Goal: Information Seeking & Learning: Learn about a topic

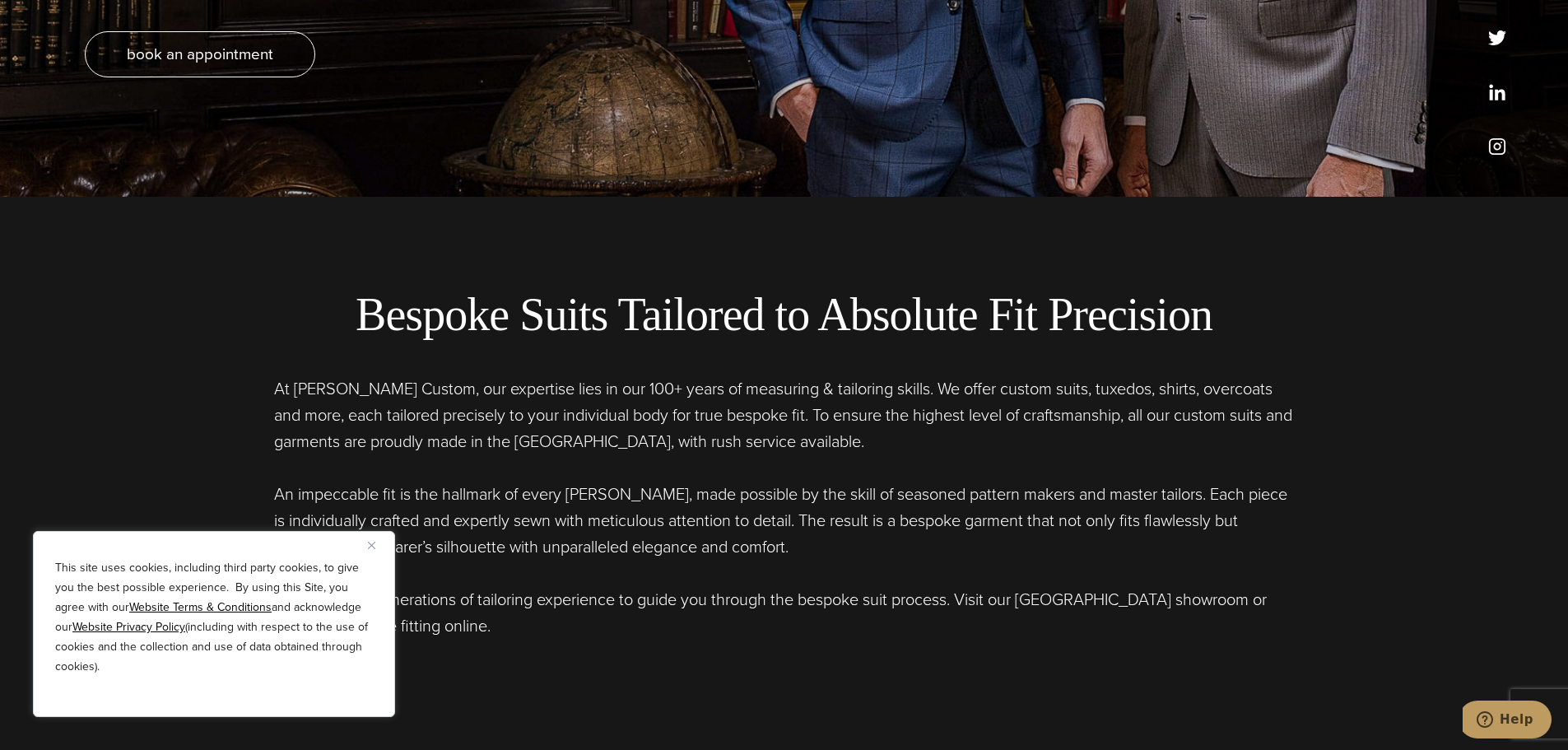
scroll to position [576, 0]
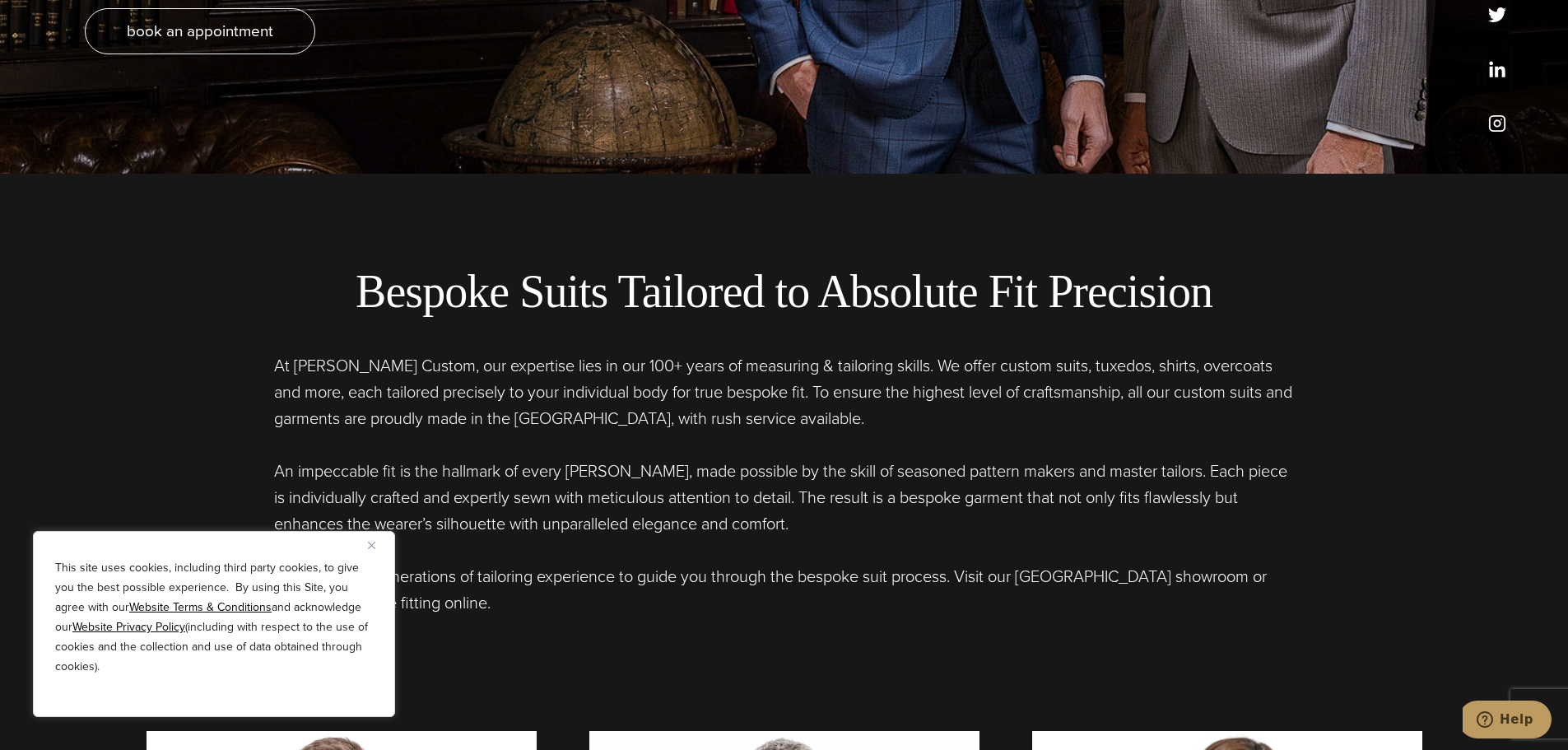
click at [378, 542] on button "Close" at bounding box center [378, 545] width 20 height 20
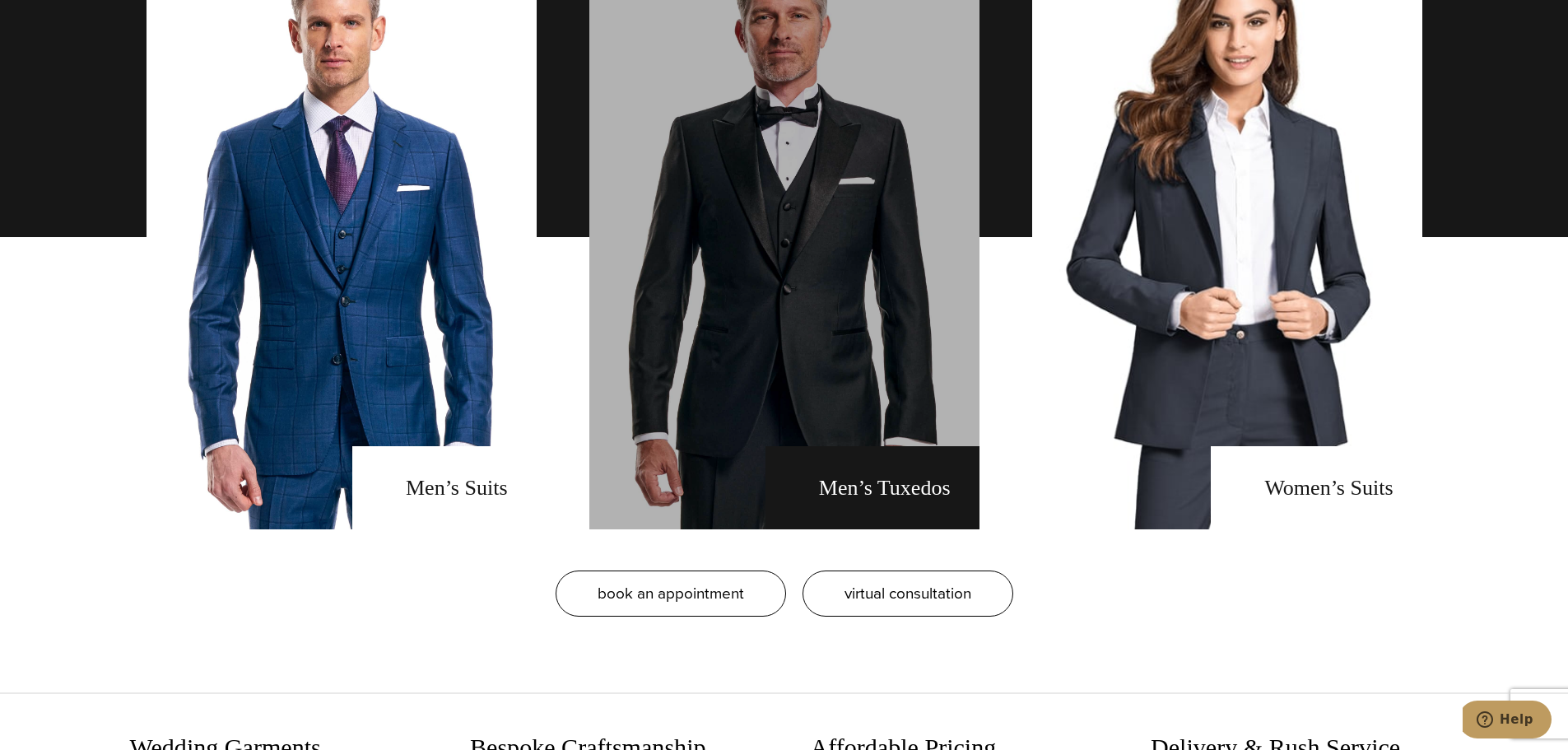
scroll to position [1399, 0]
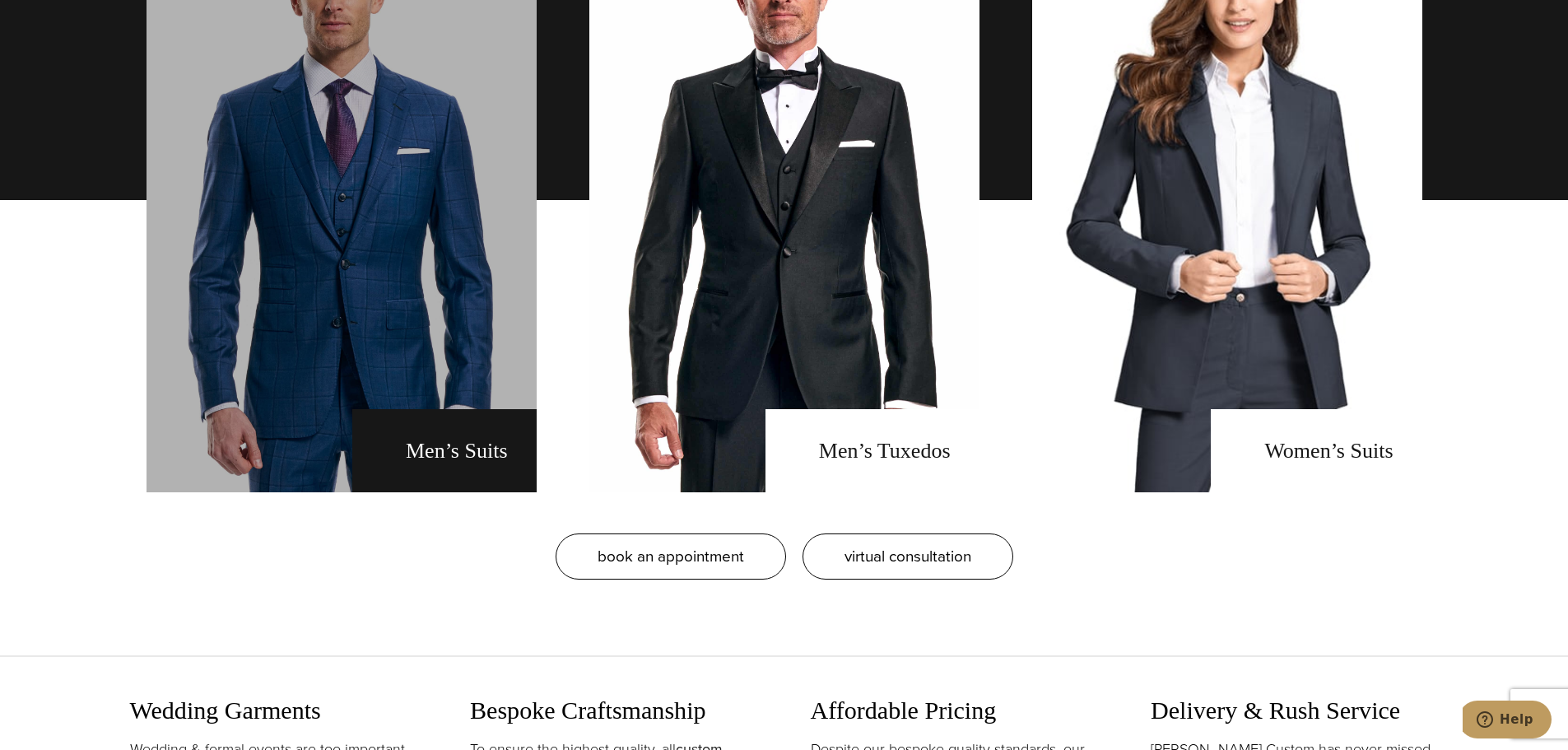
click at [490, 446] on link "men's suits" at bounding box center [342, 200] width 391 height 584
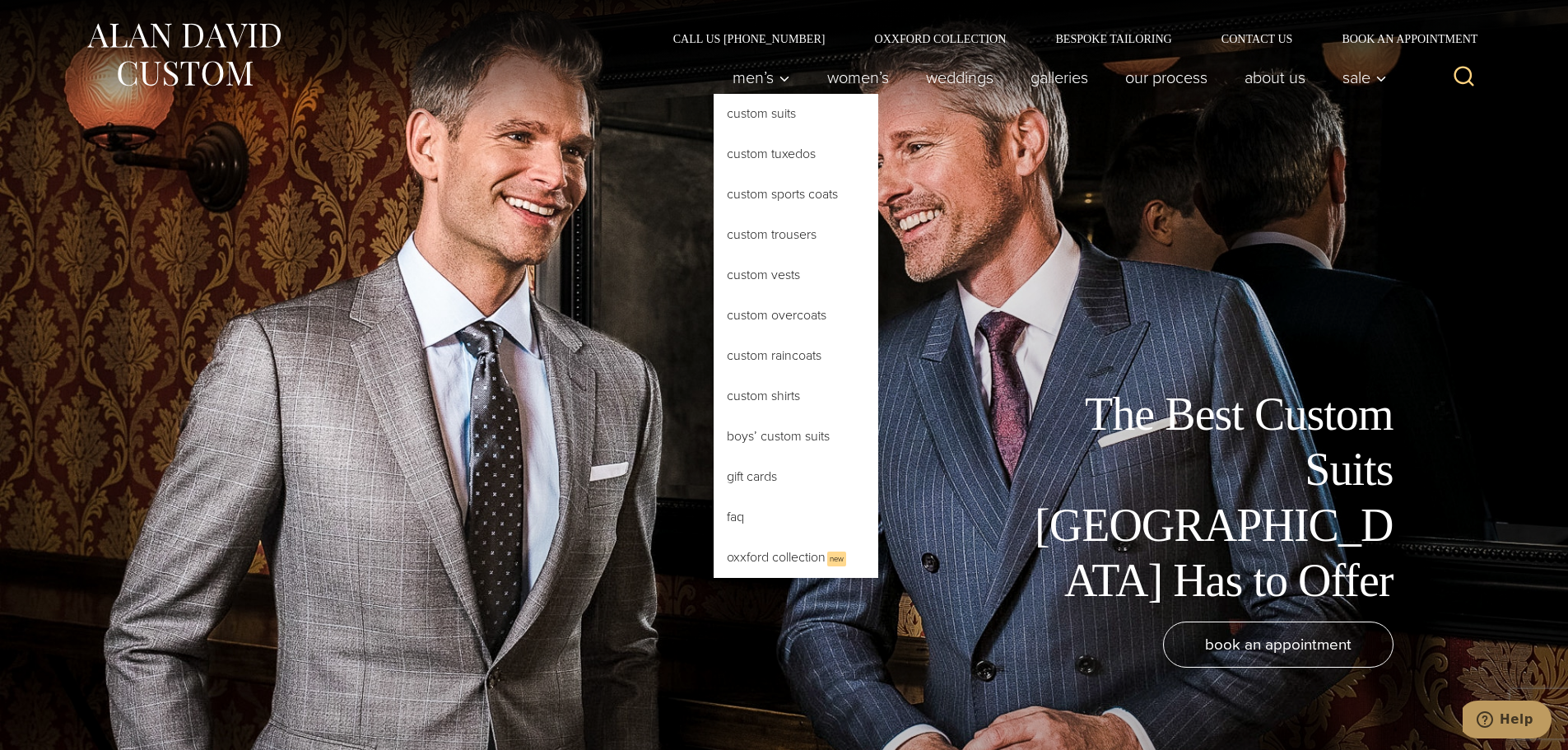
click at [783, 120] on link "Custom Suits" at bounding box center [796, 113] width 165 height 39
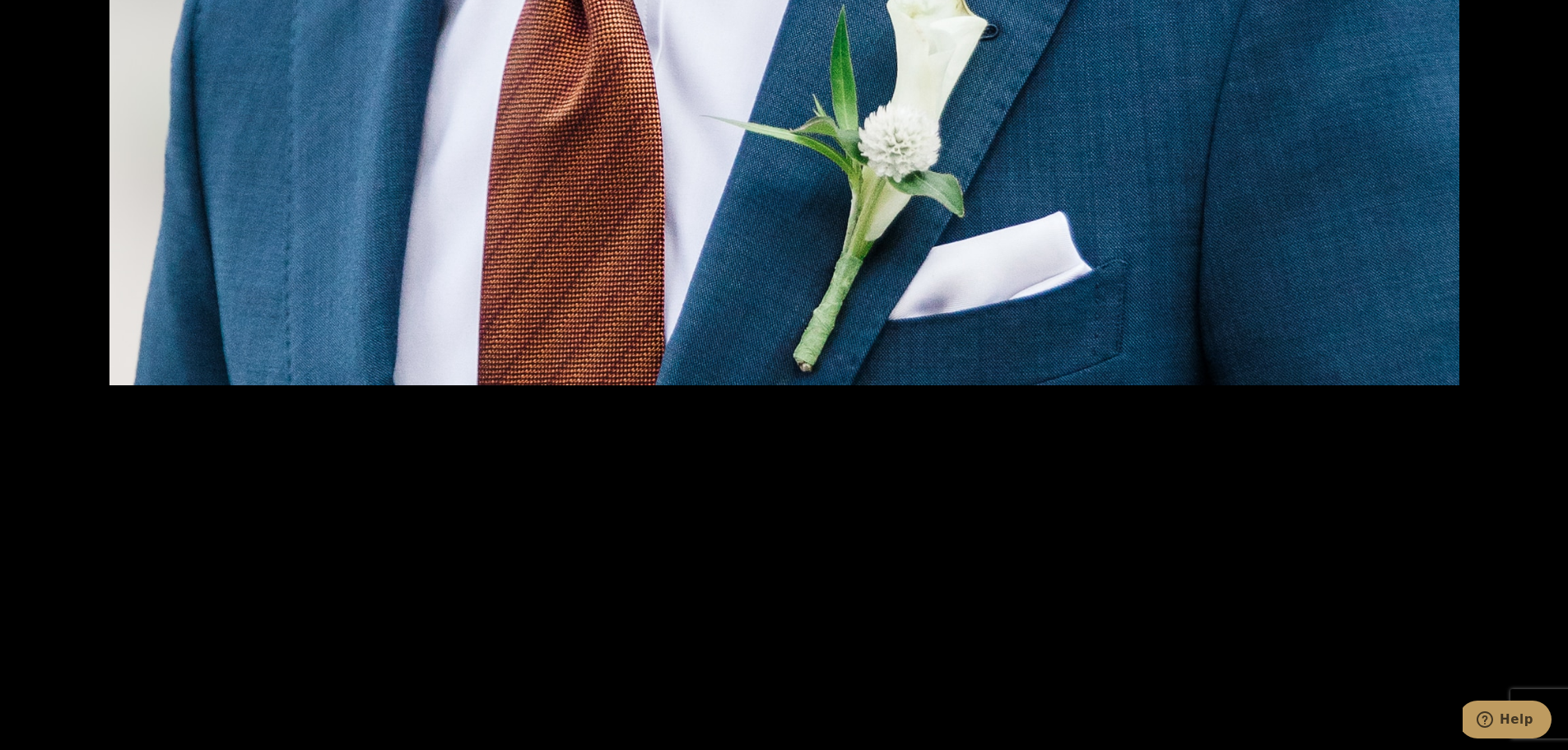
scroll to position [3375, 0]
